Goal: Task Accomplishment & Management: Manage account settings

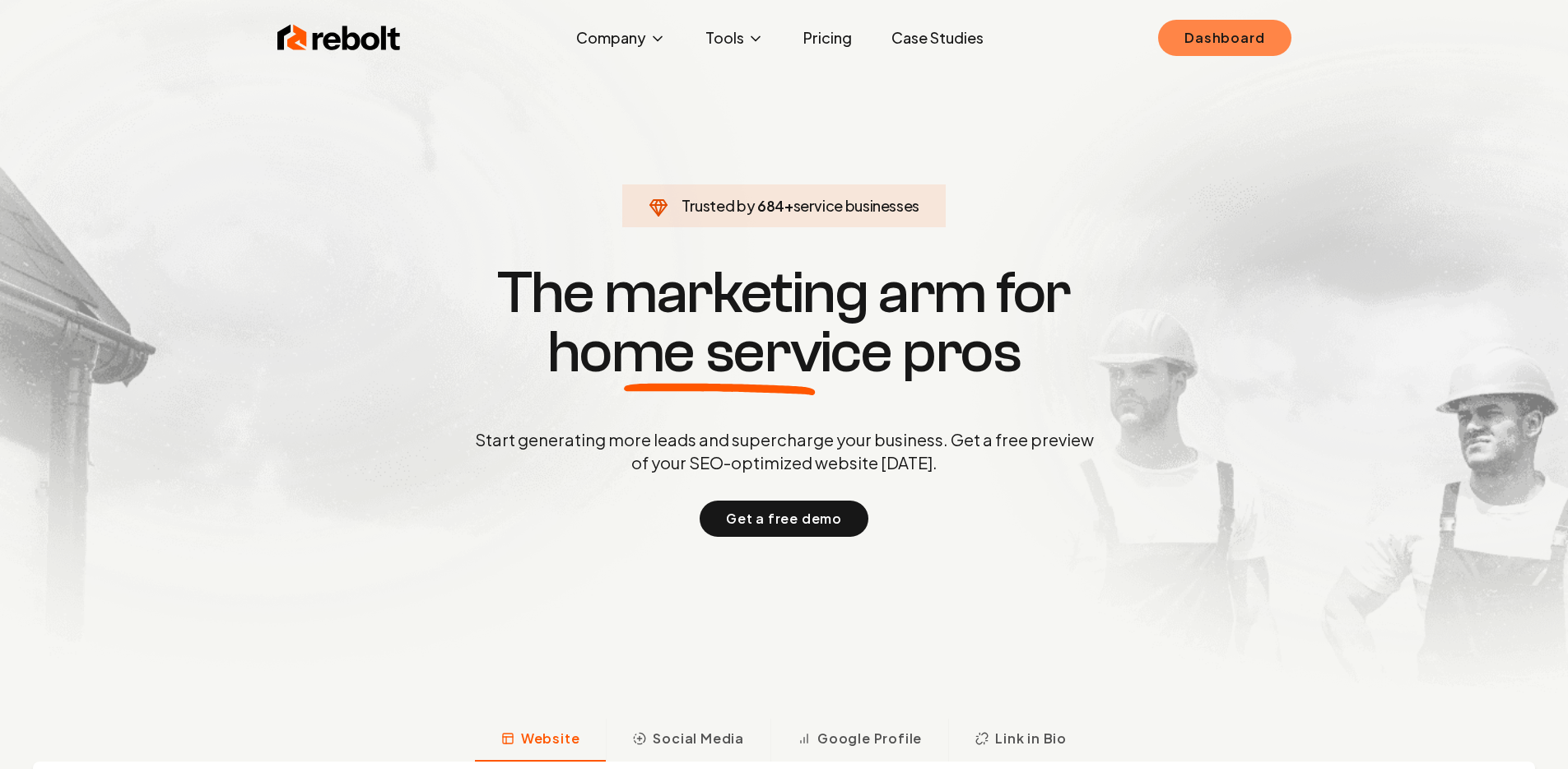
click at [1229, 24] on link "Dashboard" at bounding box center [1224, 38] width 133 height 37
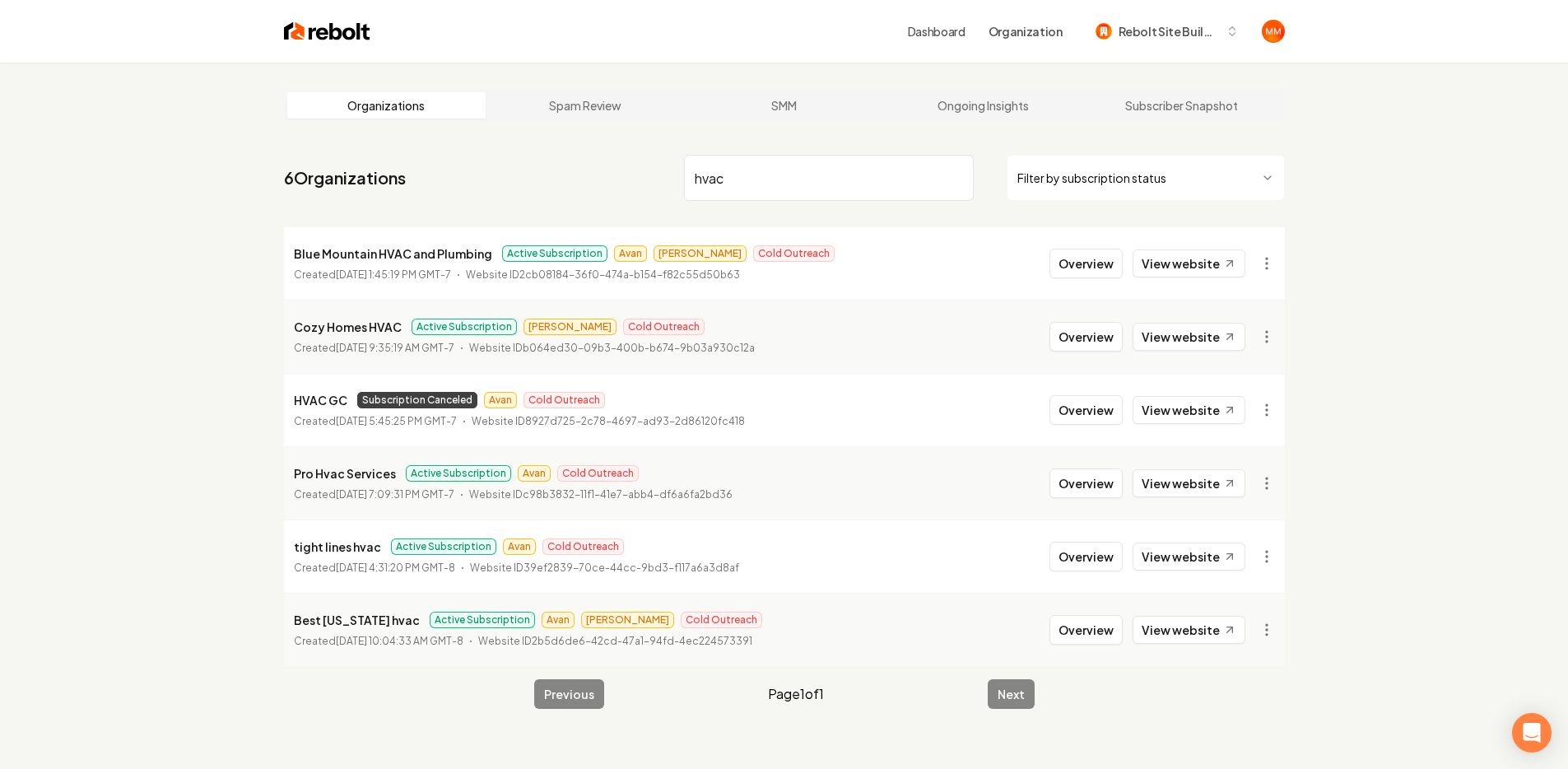
drag, startPoint x: 1162, startPoint y: 266, endPoint x: 1179, endPoint y: 242, distance: 29.4
drag, startPoint x: 774, startPoint y: 187, endPoint x: 654, endPoint y: 184, distance: 120.0
click at [654, 184] on nav "6 Organizations hvac Filter by subscription status" at bounding box center [785, 184] width 1001 height 72
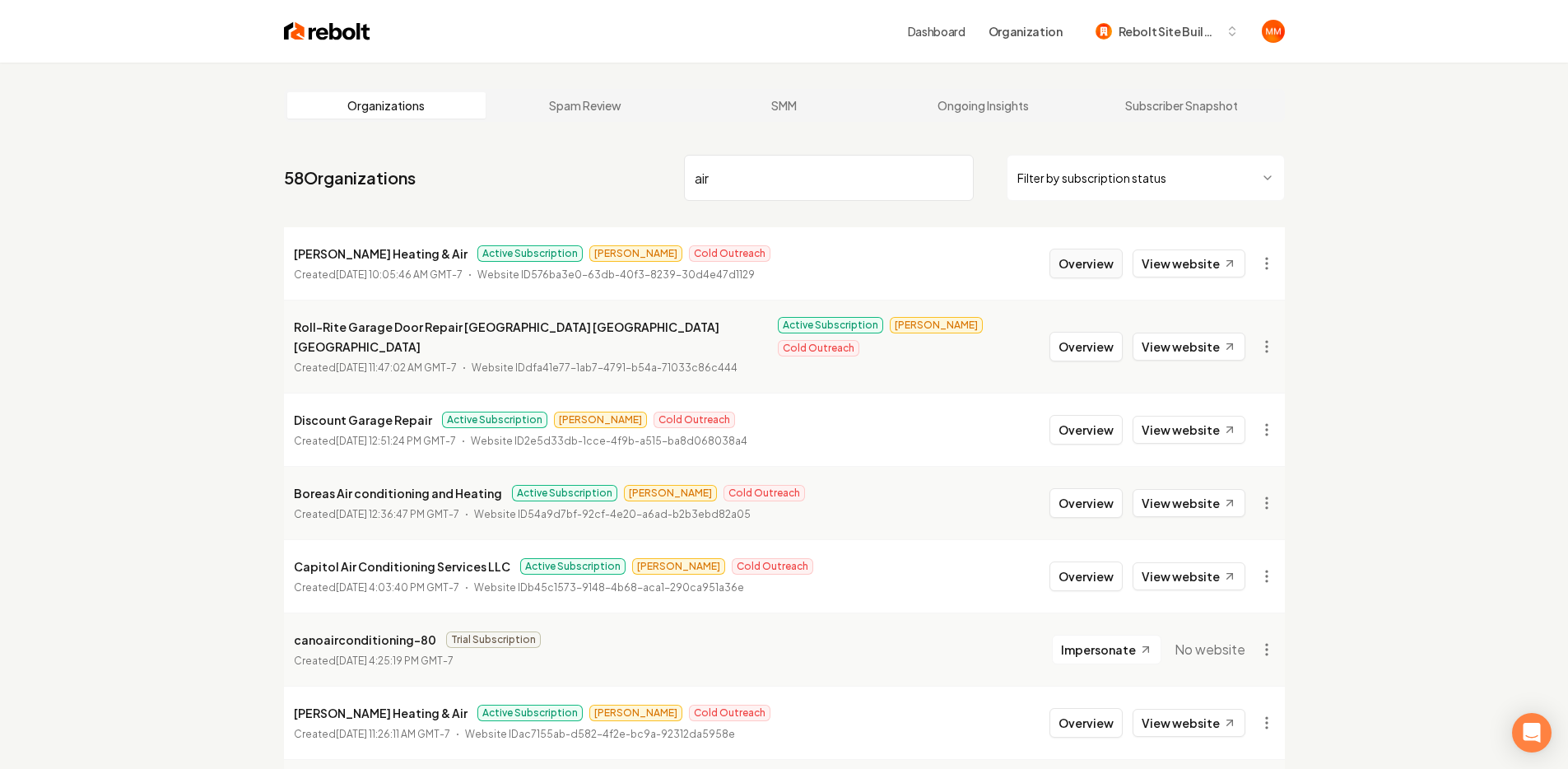
type input "air"
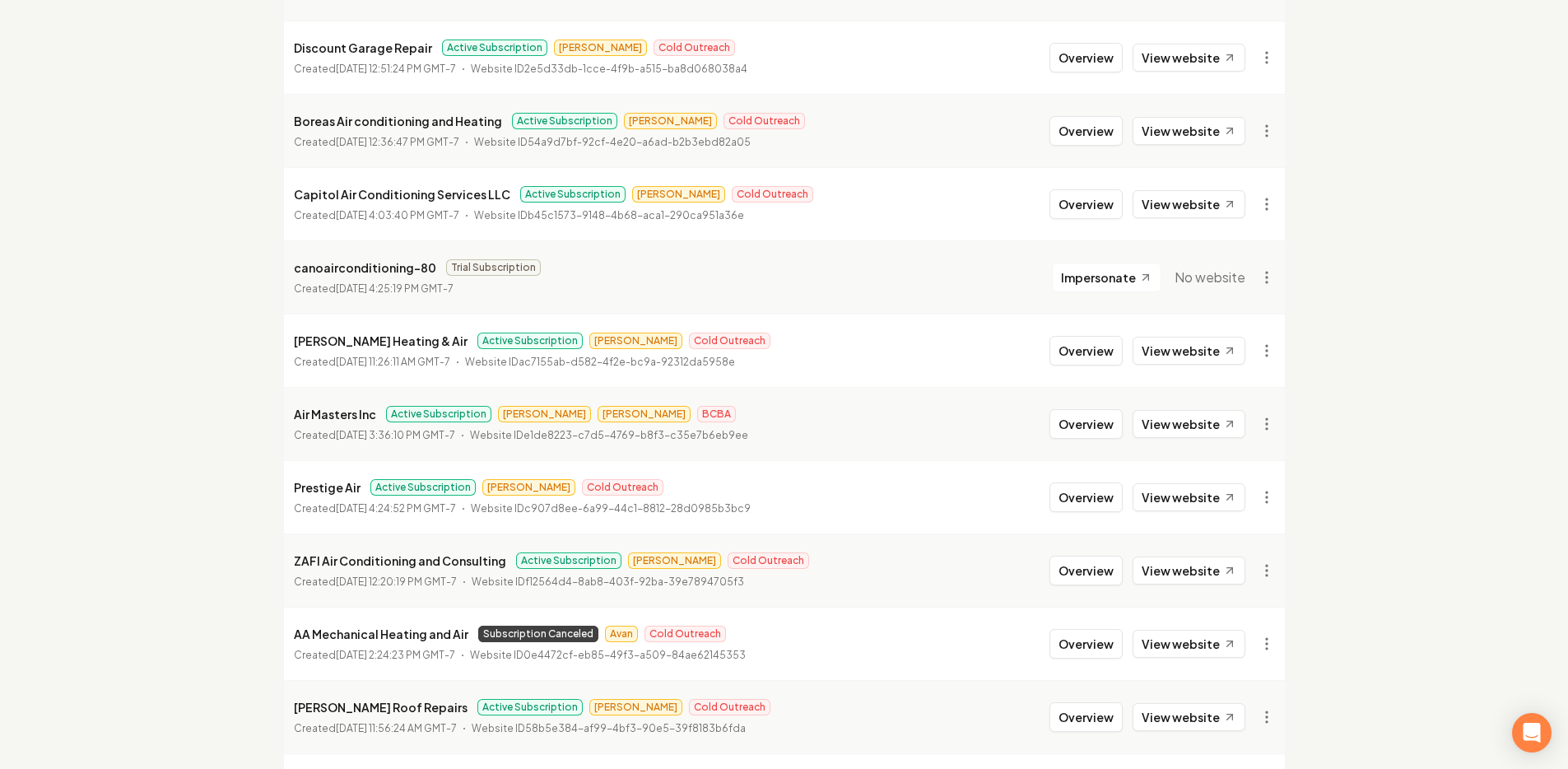
scroll to position [391, 0]
